Goal: Use online tool/utility: Utilize a website feature to perform a specific function

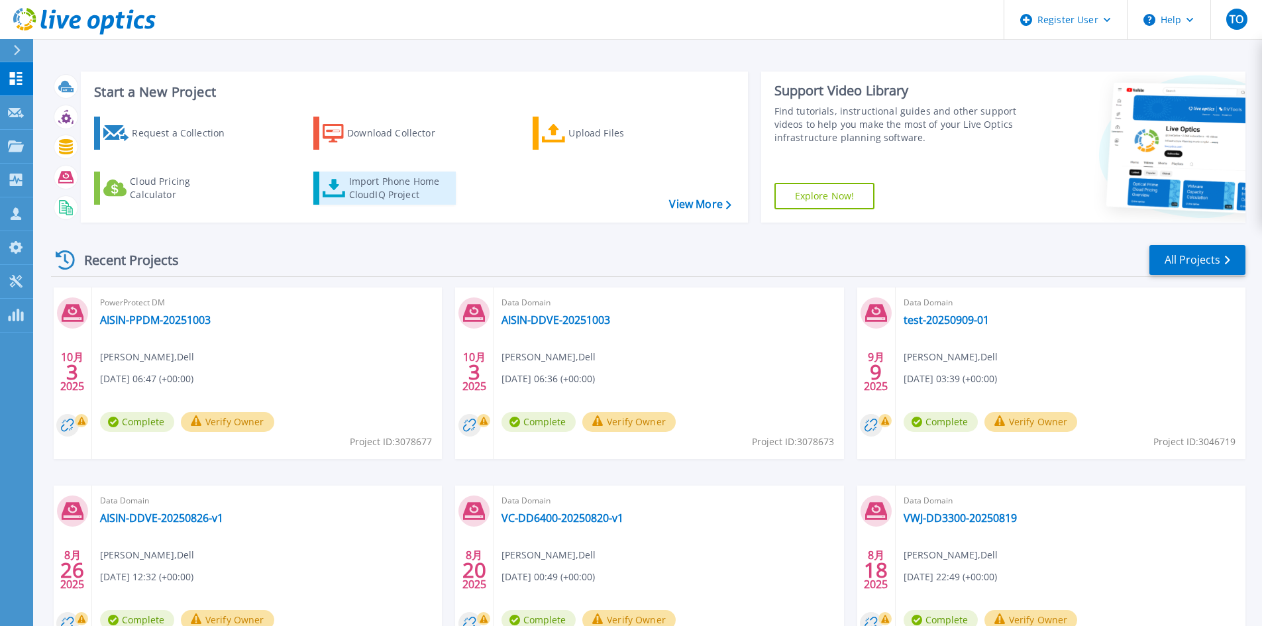
click at [404, 191] on div "Import Phone Home CloudIQ Project" at bounding box center [400, 188] width 103 height 27
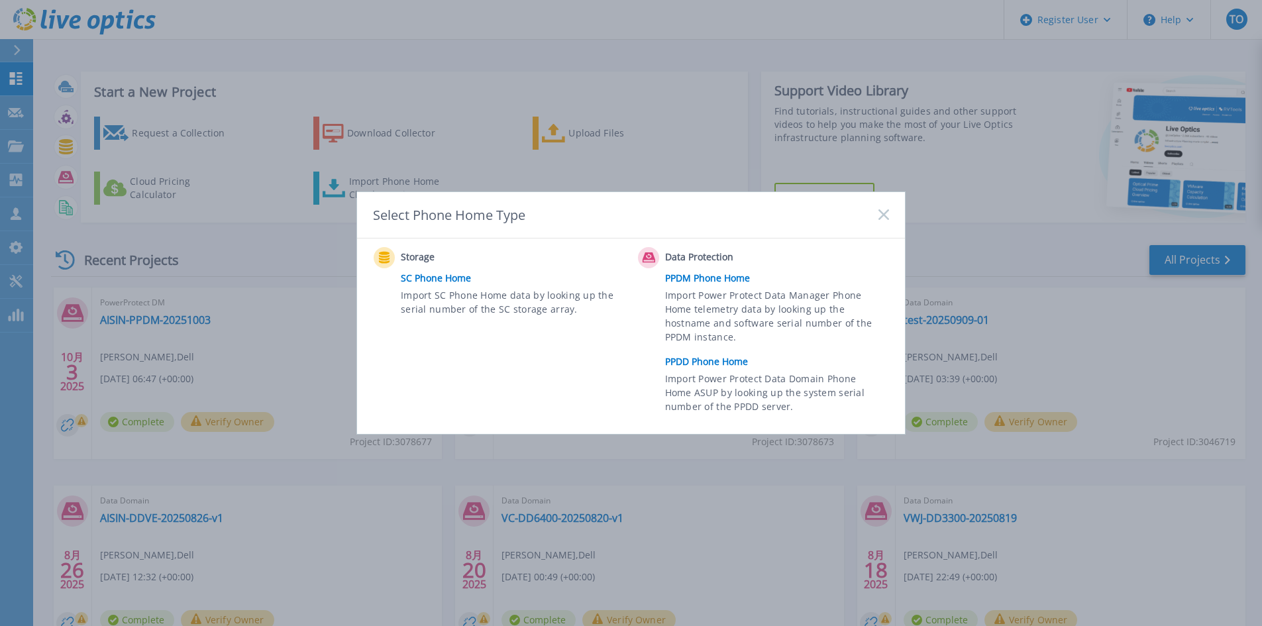
click at [700, 358] on link "PPDD Phone Home" at bounding box center [780, 362] width 231 height 20
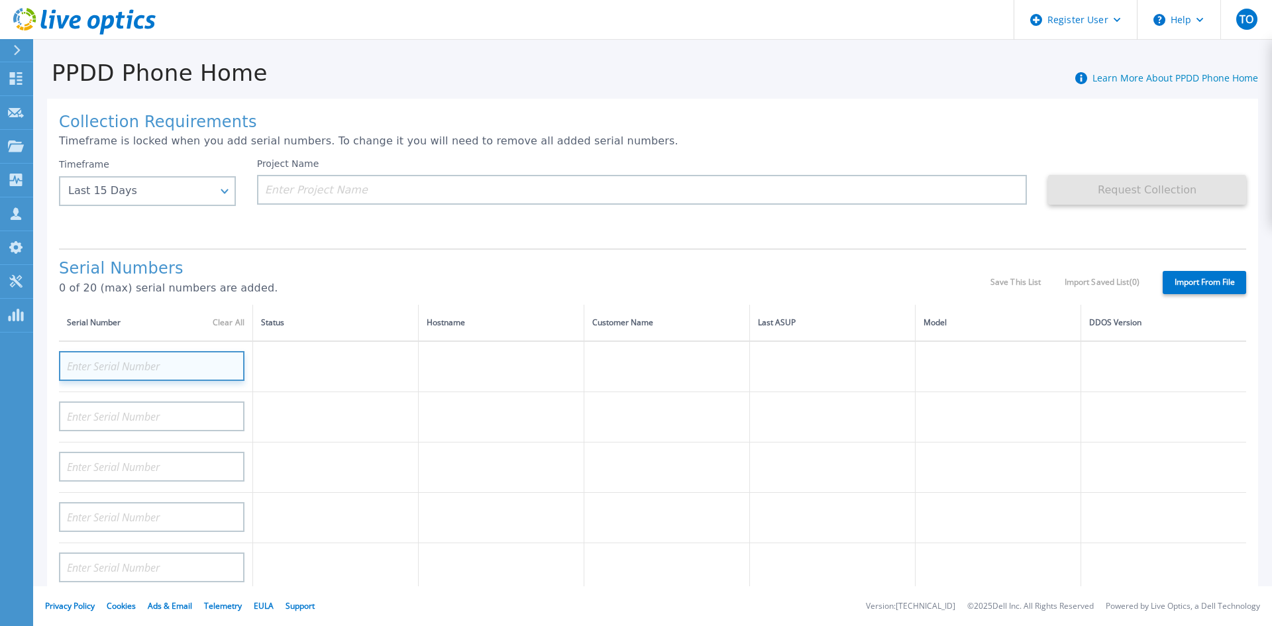
click at [156, 370] on input at bounding box center [152, 366] width 186 height 30
paste input "EFGH2345QRST"
type input "EFGH2345QRST"
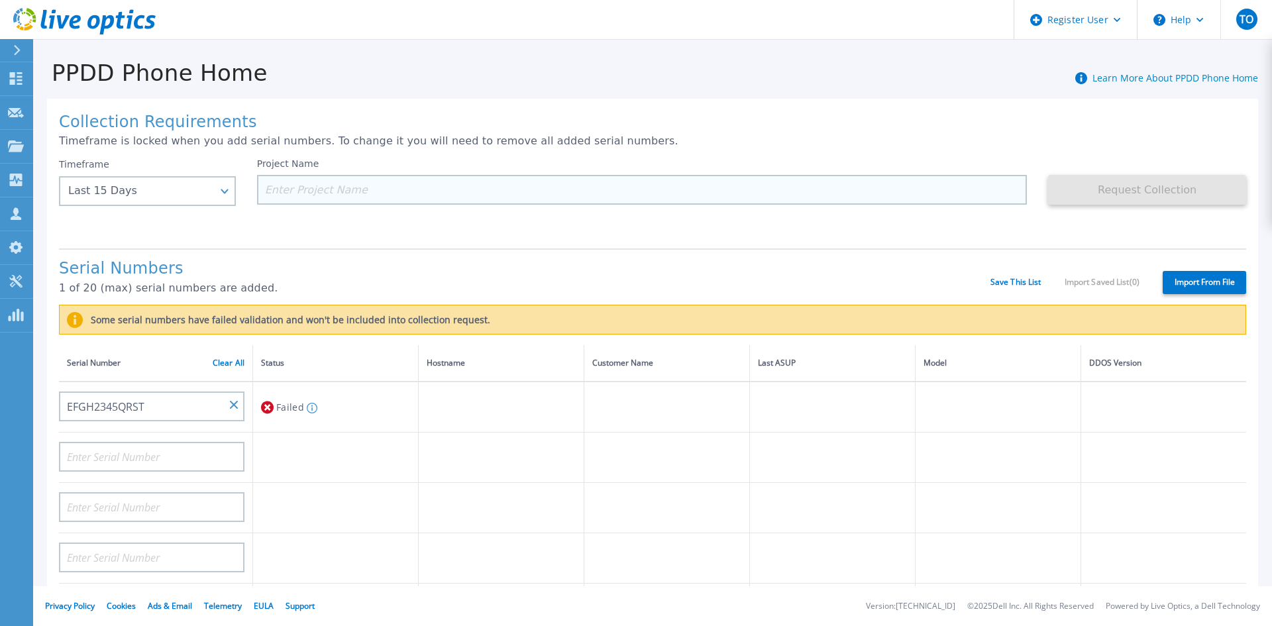
click at [346, 190] on input at bounding box center [642, 190] width 771 height 30
